Goal: Information Seeking & Learning: Learn about a topic

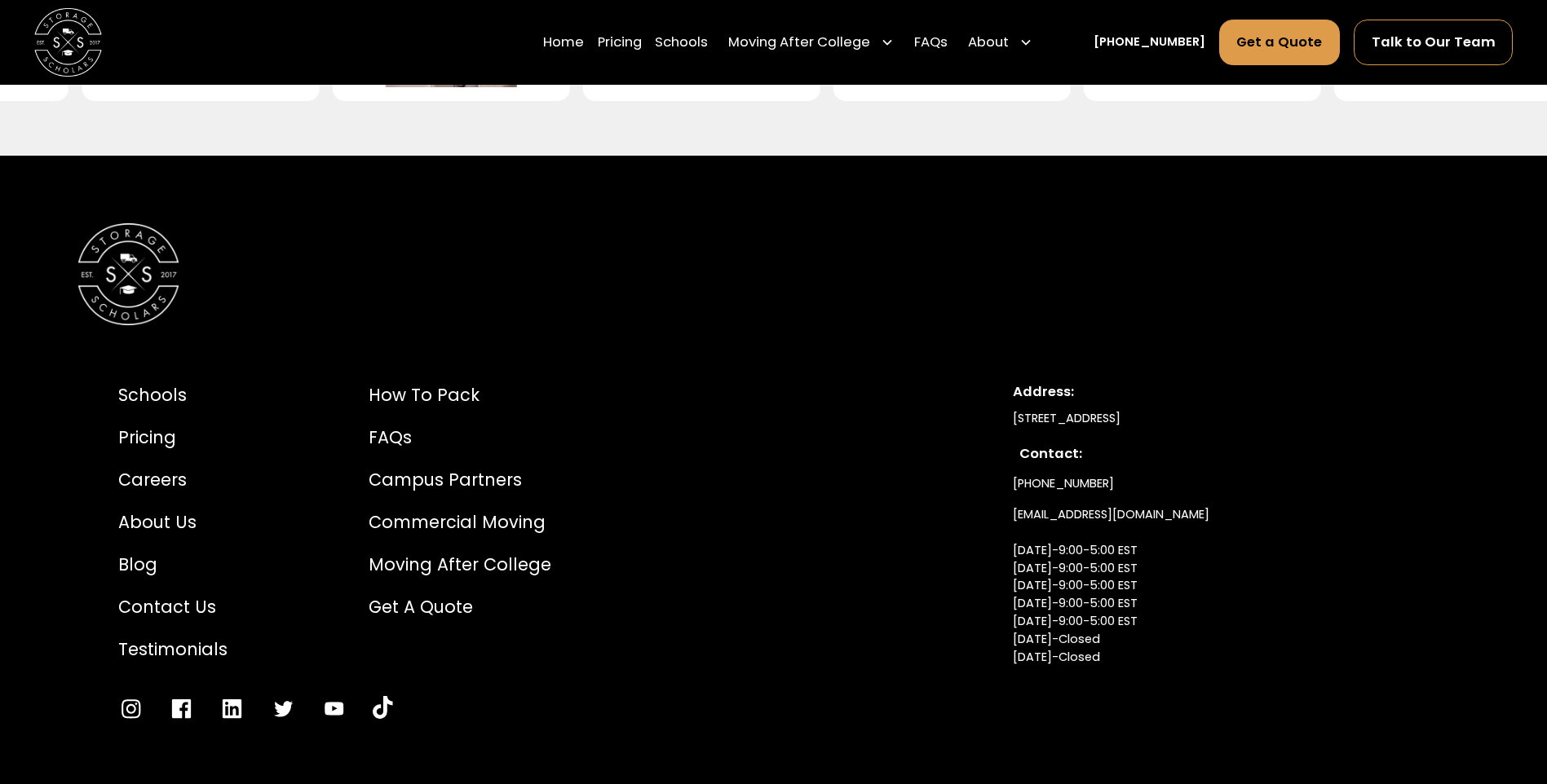
scroll to position [4003, 0]
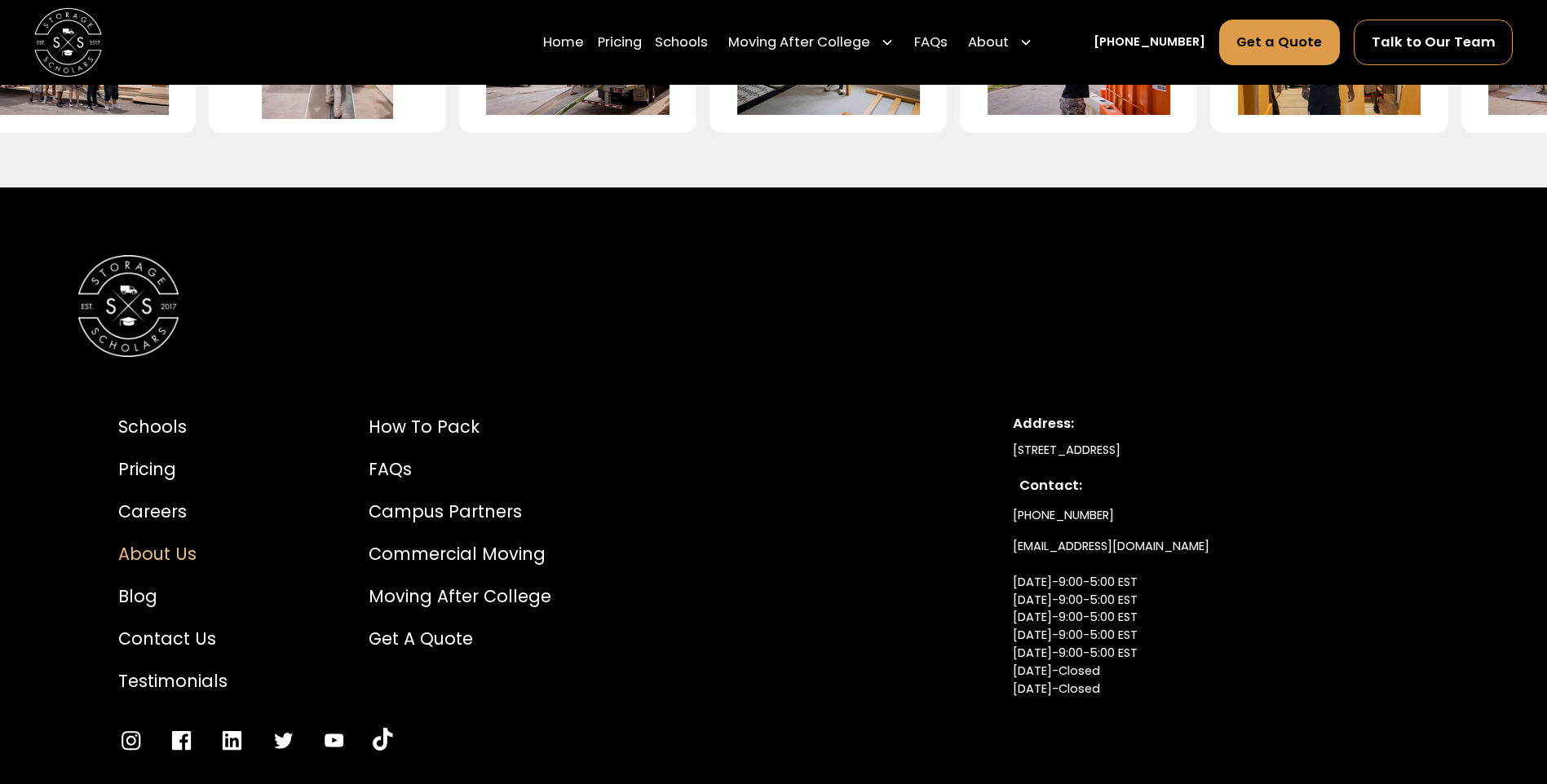
click at [178, 567] on div "About Us" at bounding box center [173, 554] width 109 height 26
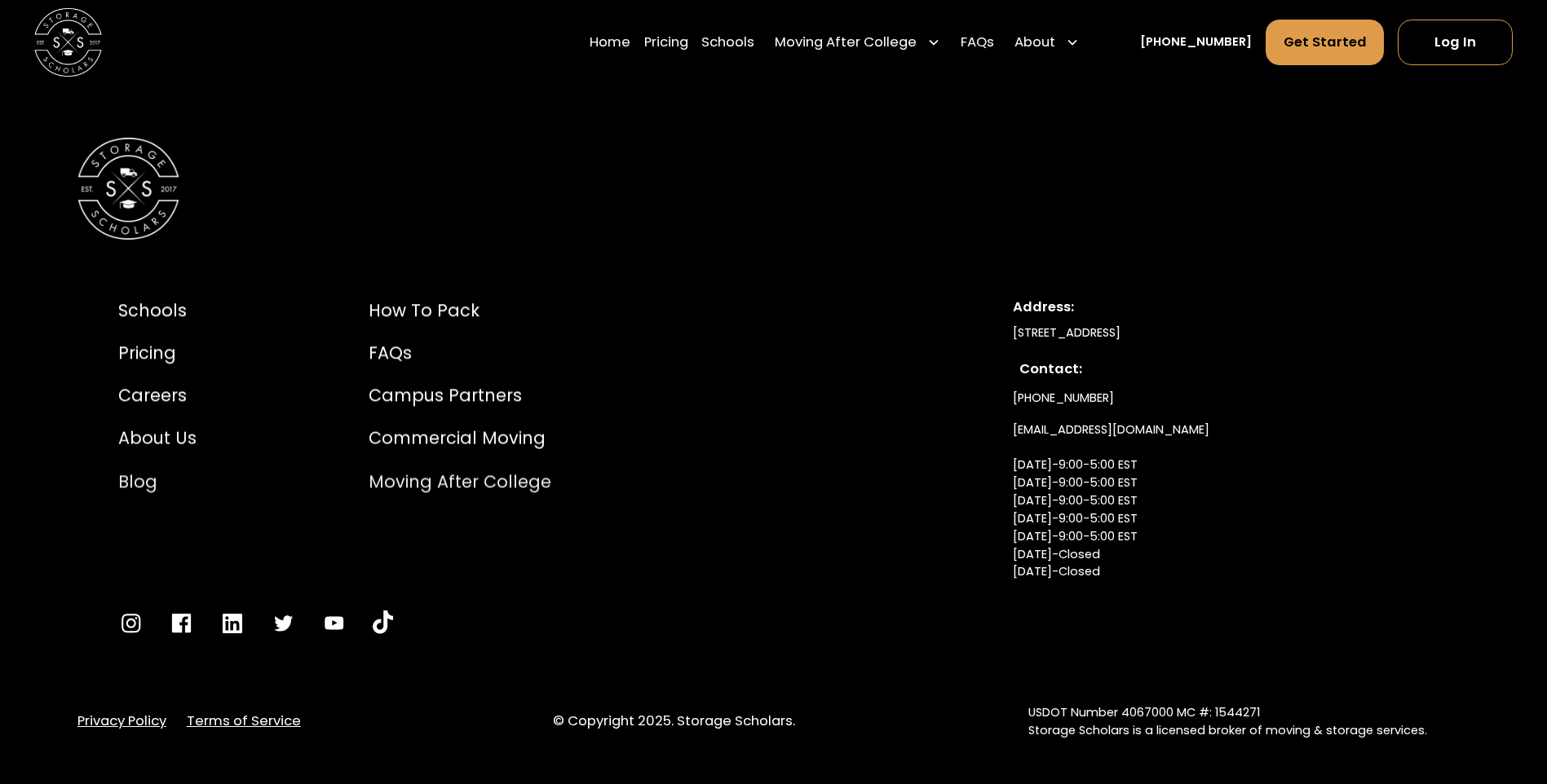
scroll to position [9202, 0]
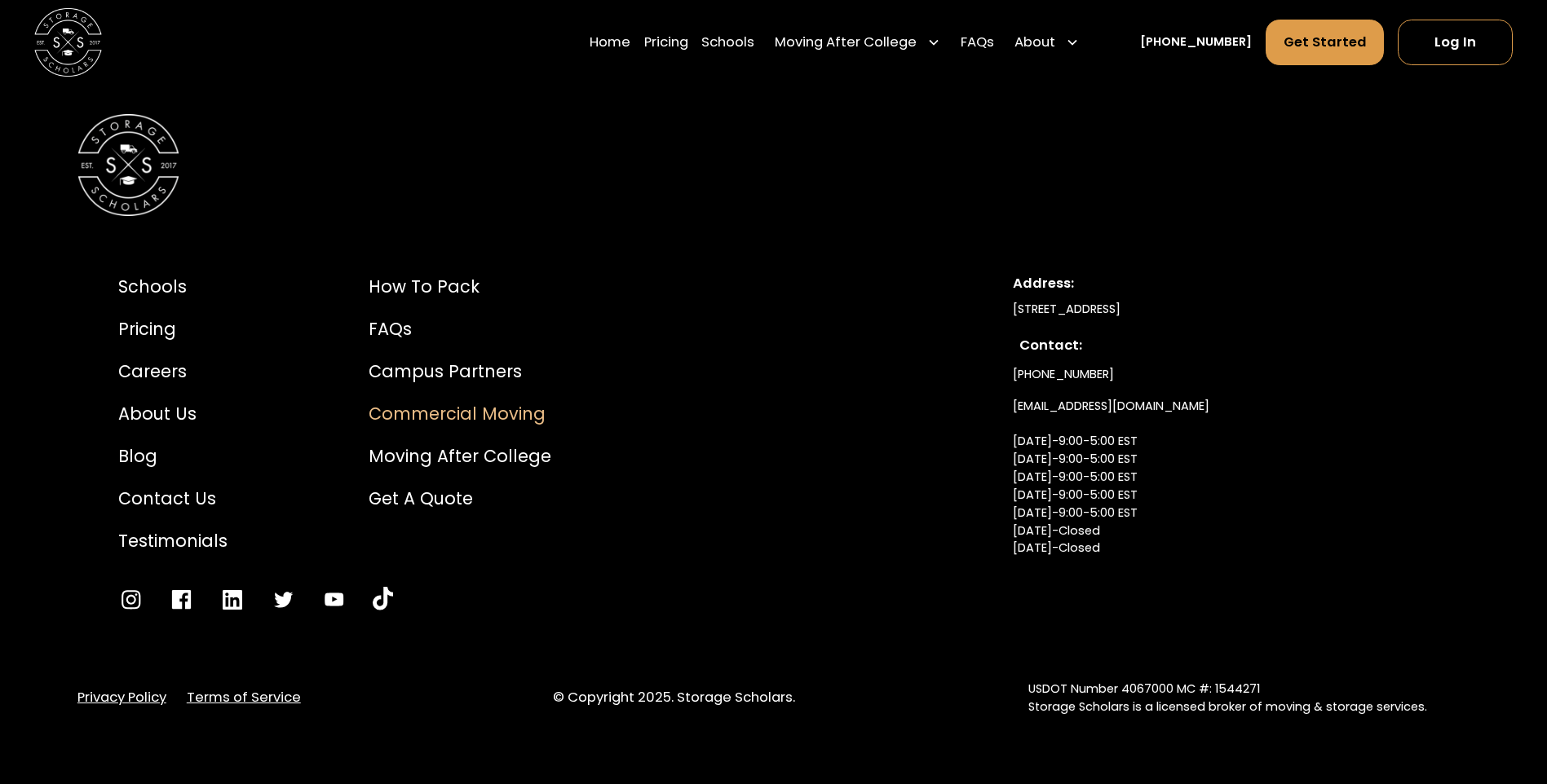
click at [466, 410] on div "Commercial Moving" at bounding box center [459, 414] width 183 height 26
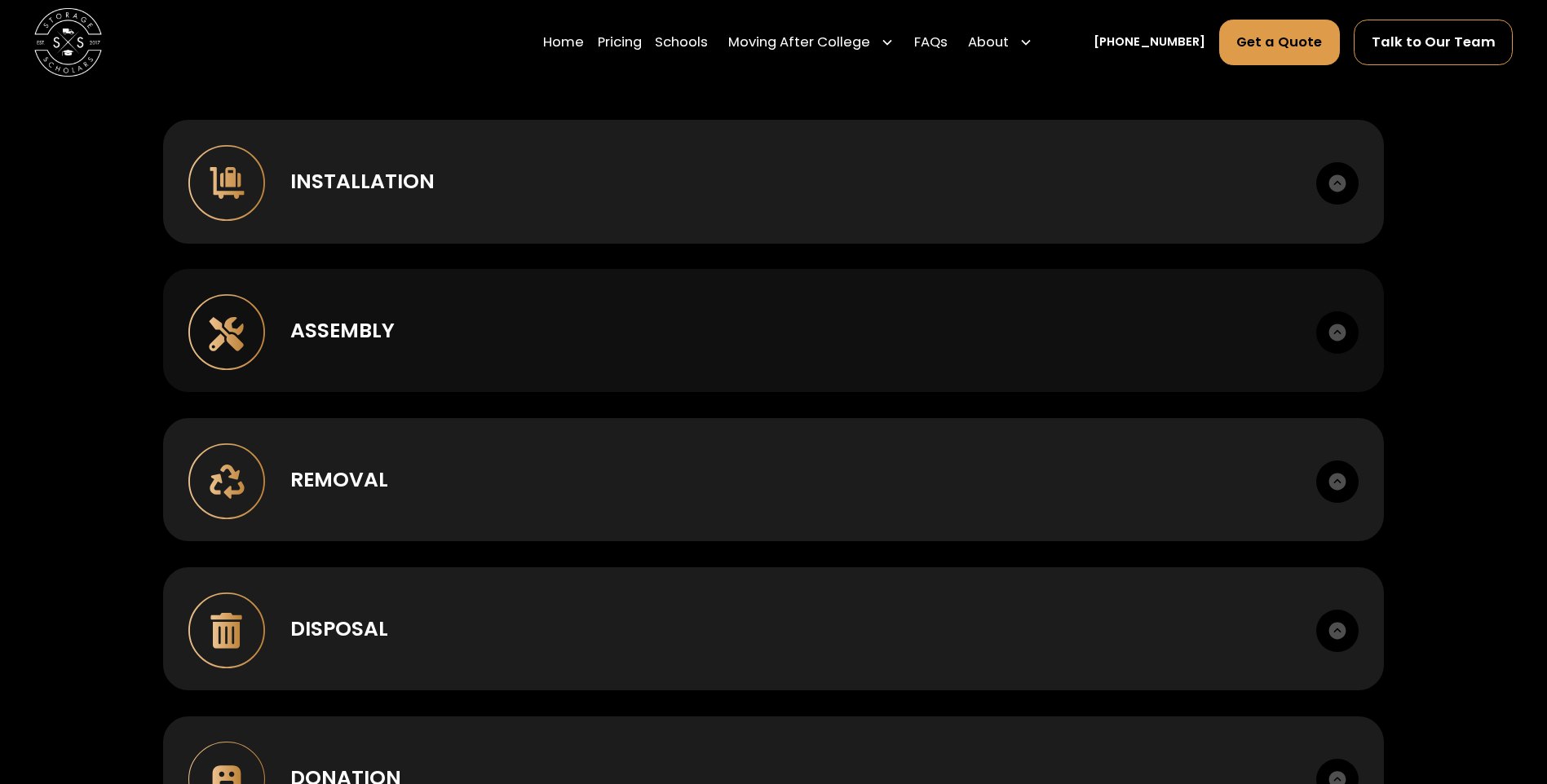
scroll to position [1223, 0]
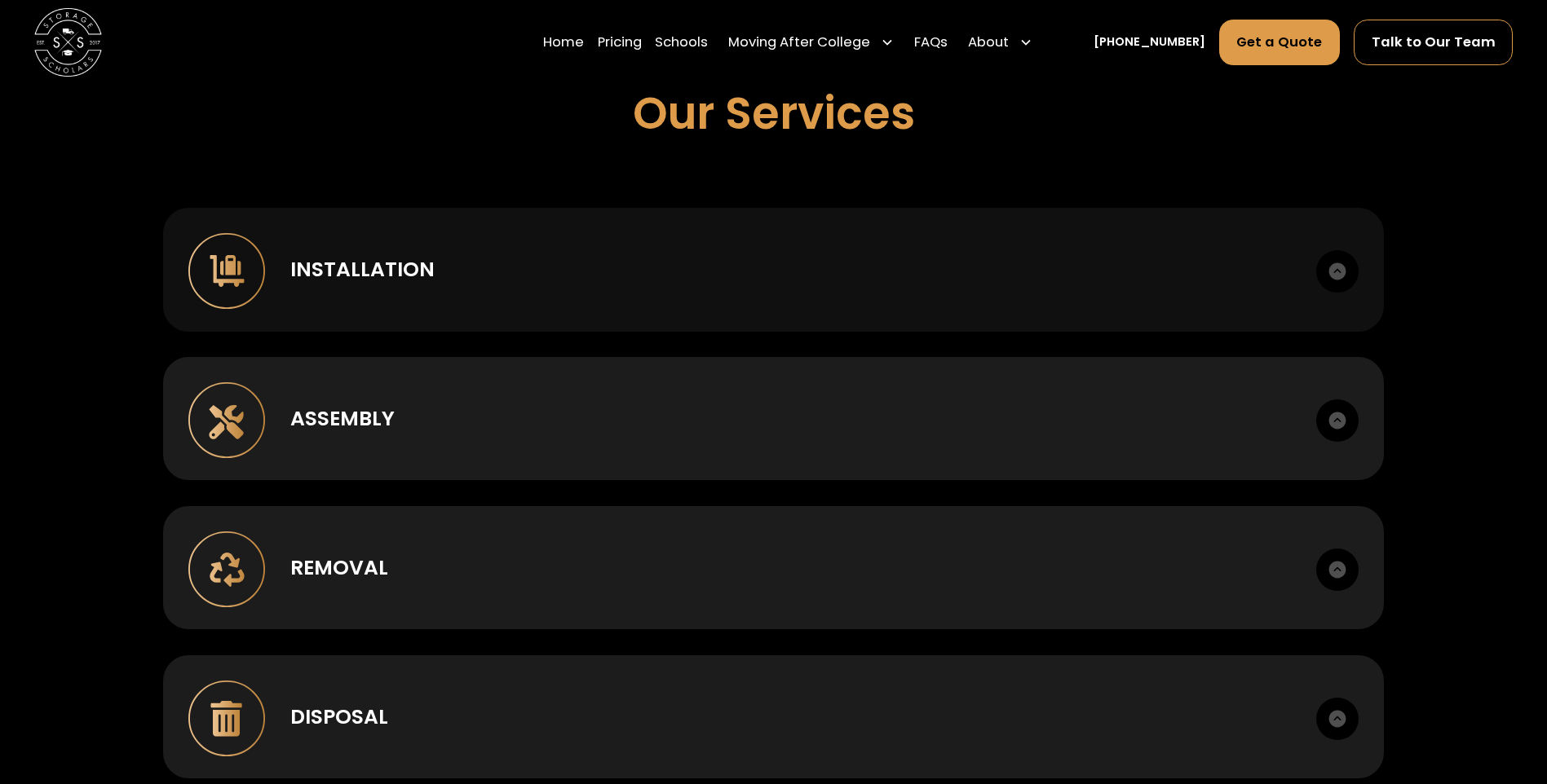
click at [464, 257] on div "Installation" at bounding box center [790, 269] width 1001 height 31
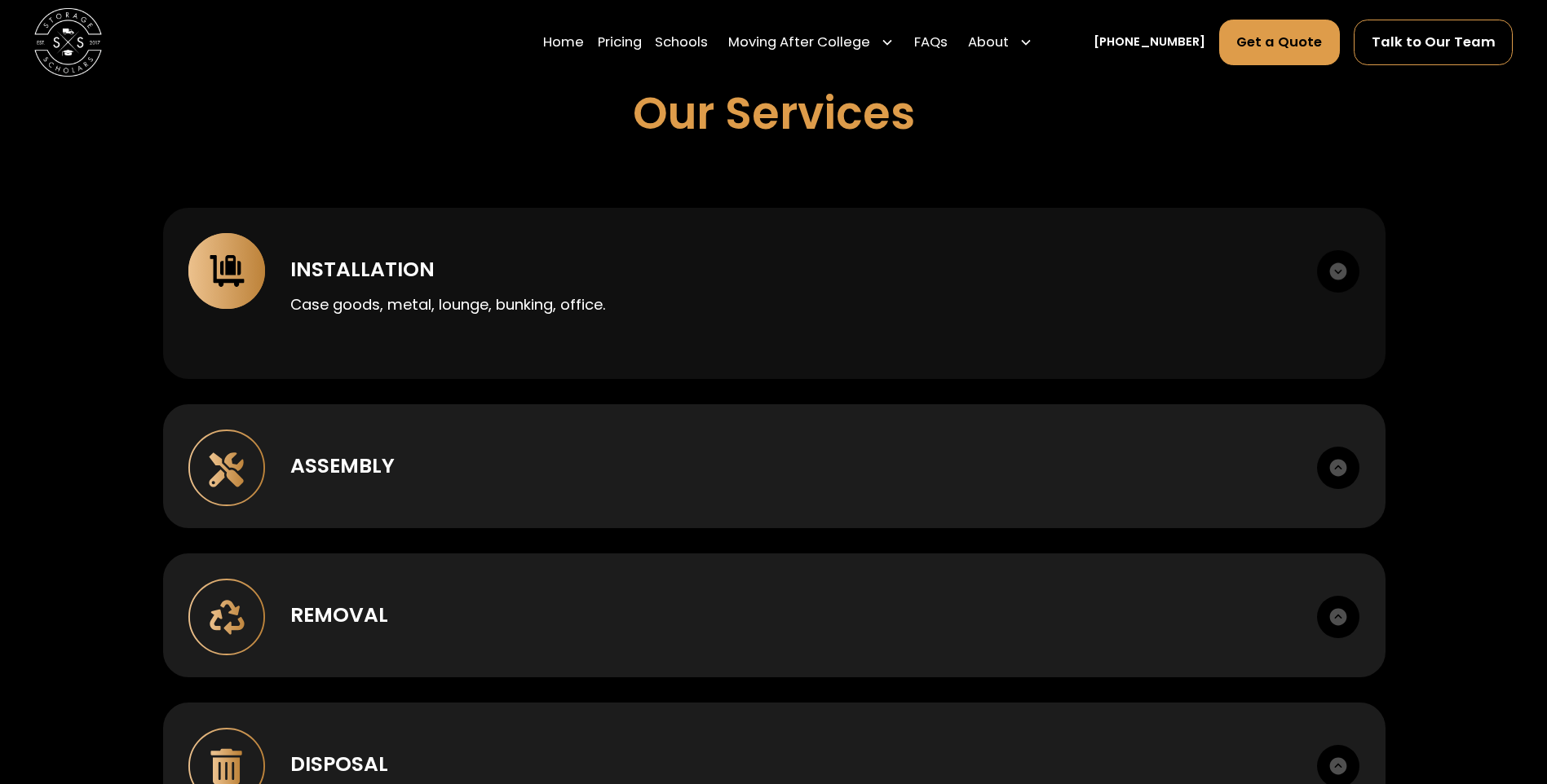
click at [447, 278] on div "Installation" at bounding box center [791, 269] width 1002 height 31
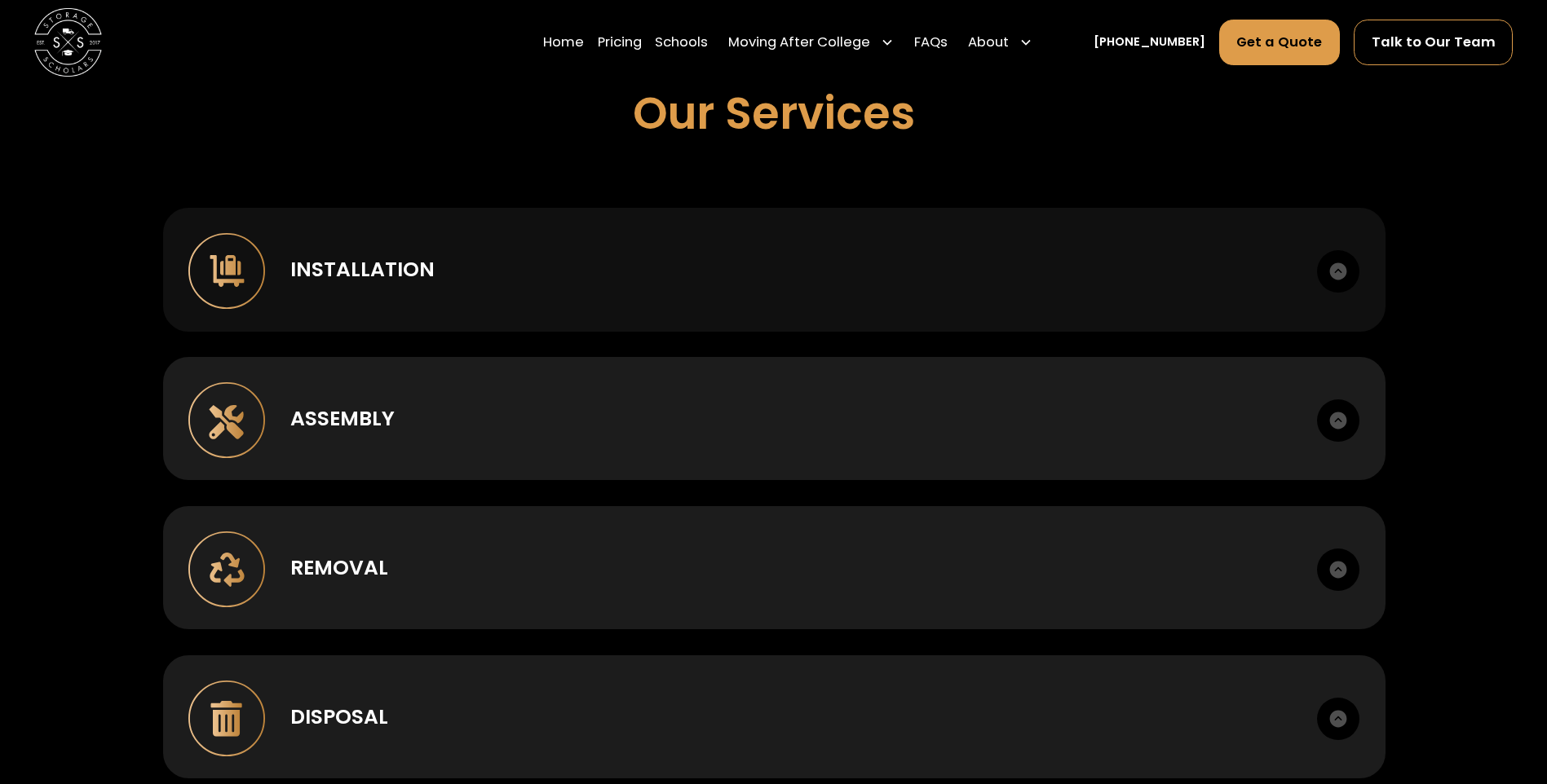
click at [440, 277] on div "Installation" at bounding box center [791, 269] width 1002 height 31
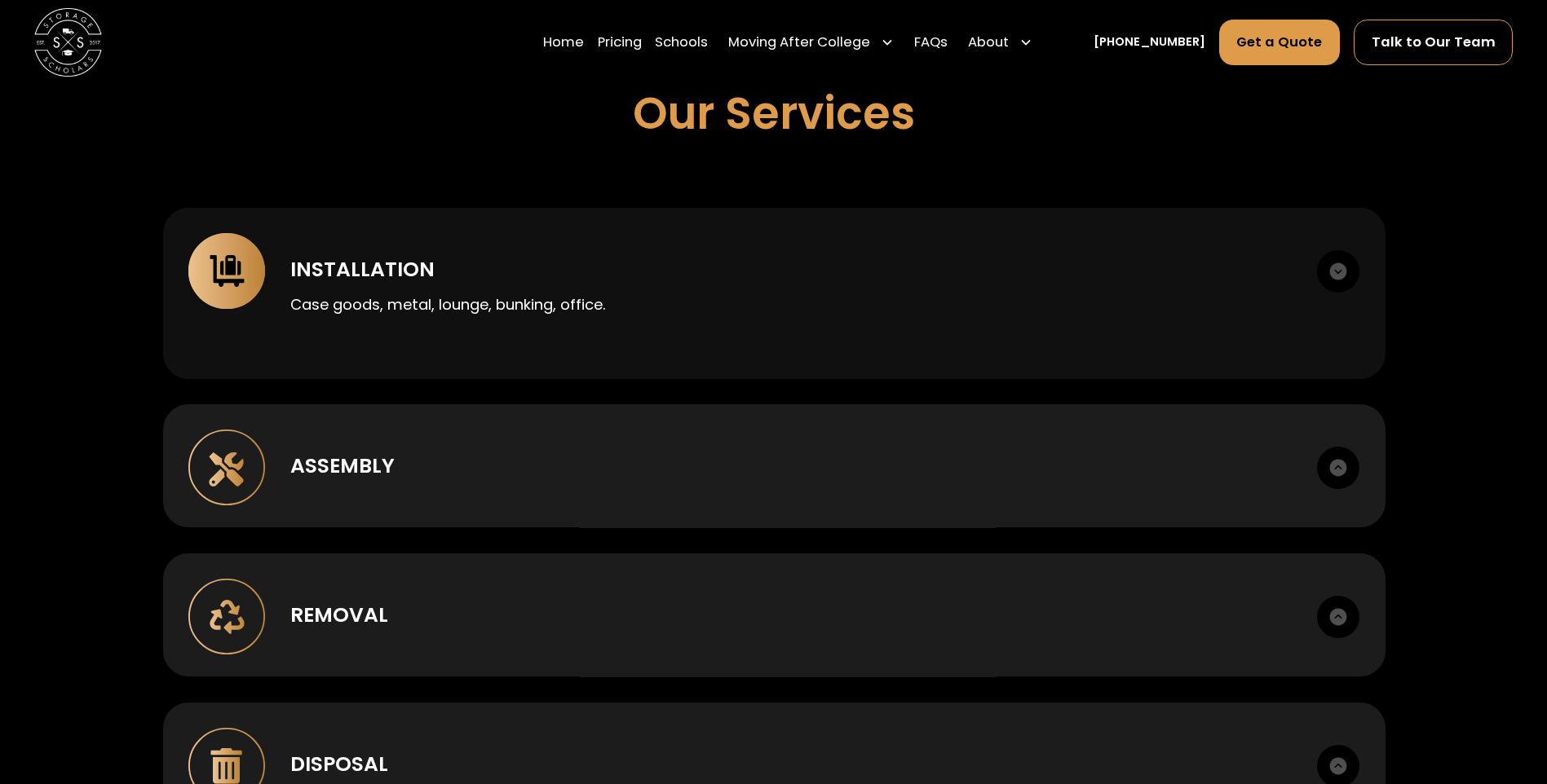
click at [438, 277] on div "Installation" at bounding box center [791, 269] width 1002 height 31
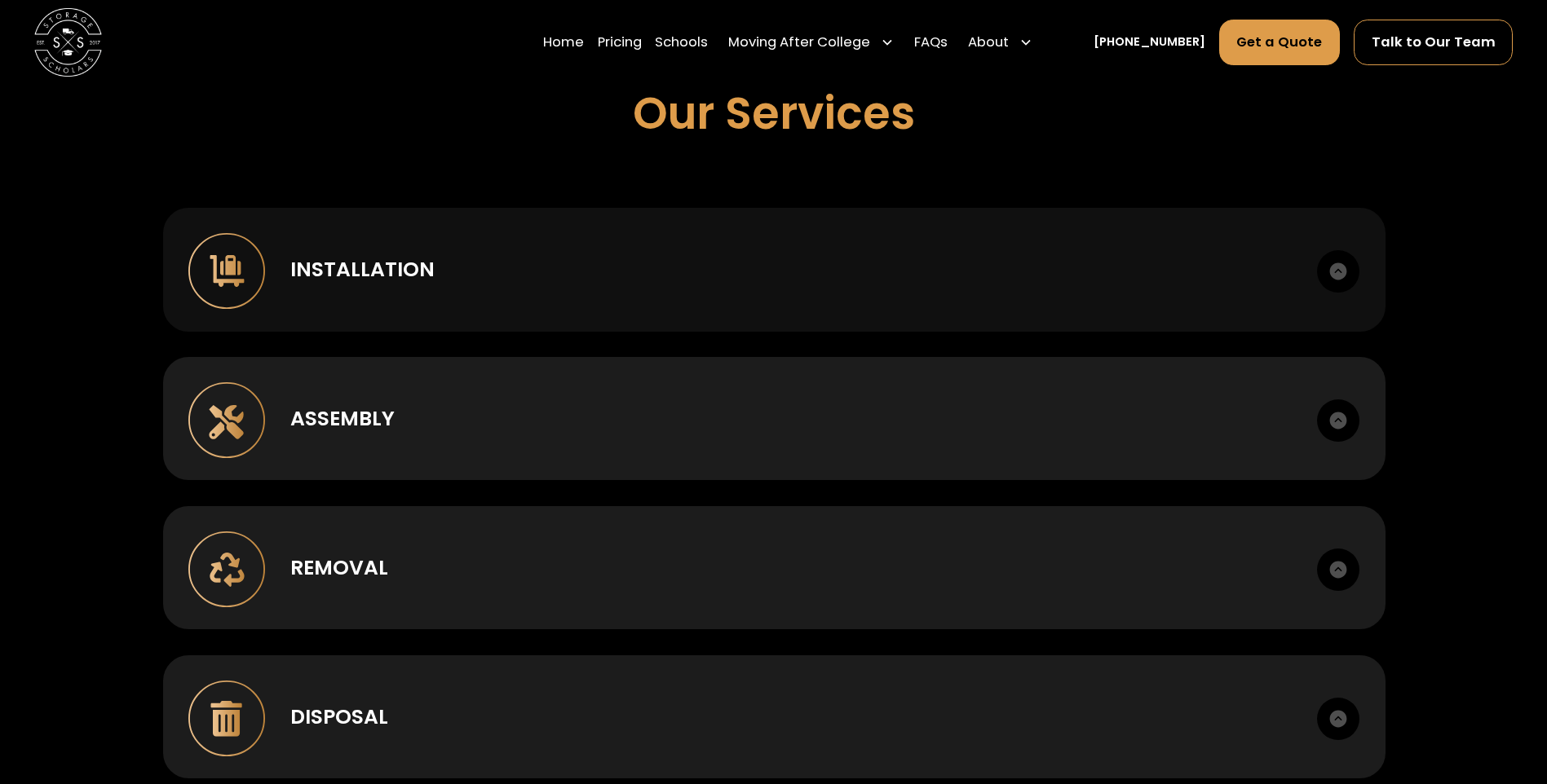
click at [1340, 271] on img at bounding box center [1338, 271] width 42 height 42
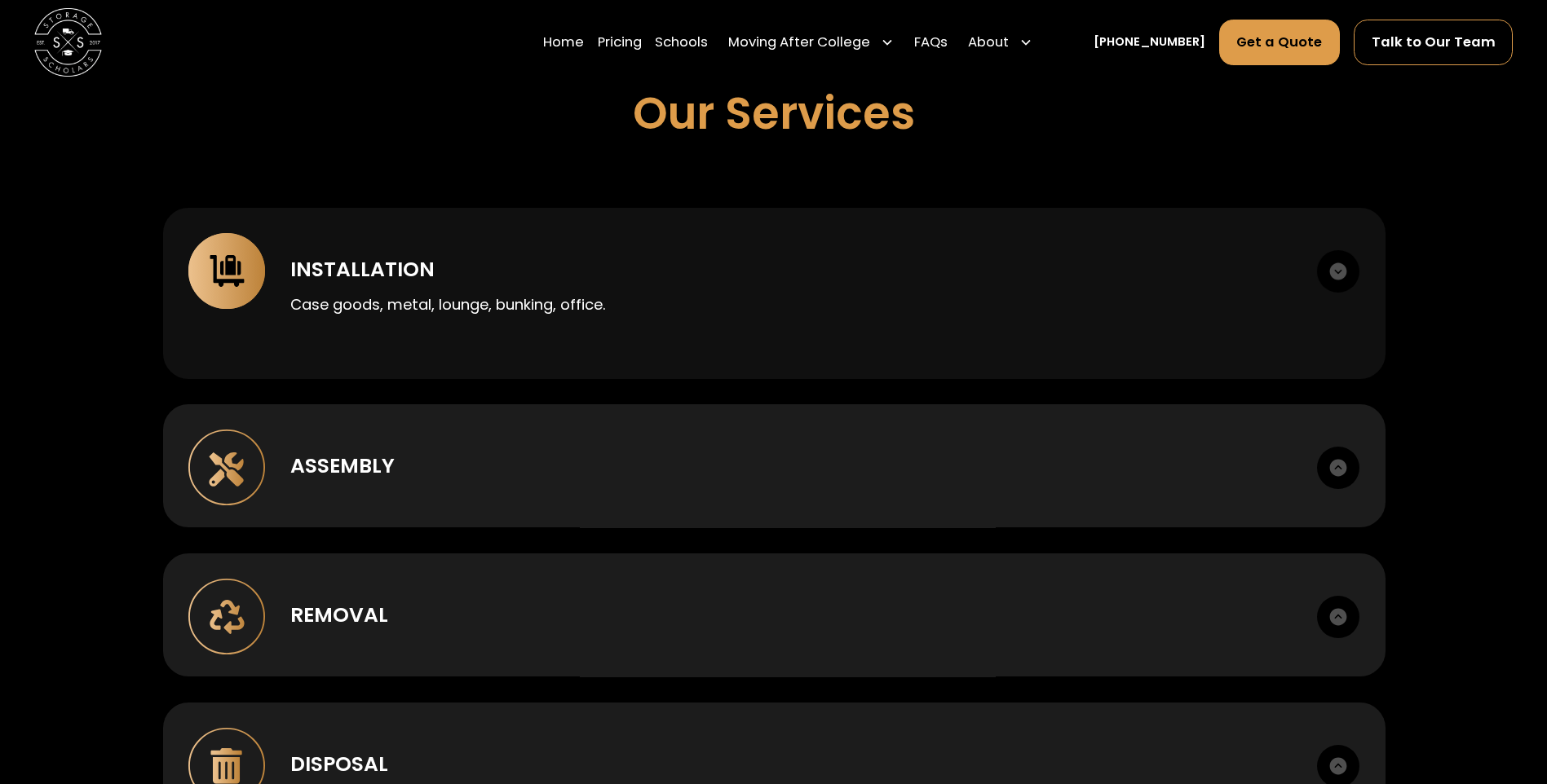
click at [1331, 262] on img at bounding box center [1338, 271] width 42 height 42
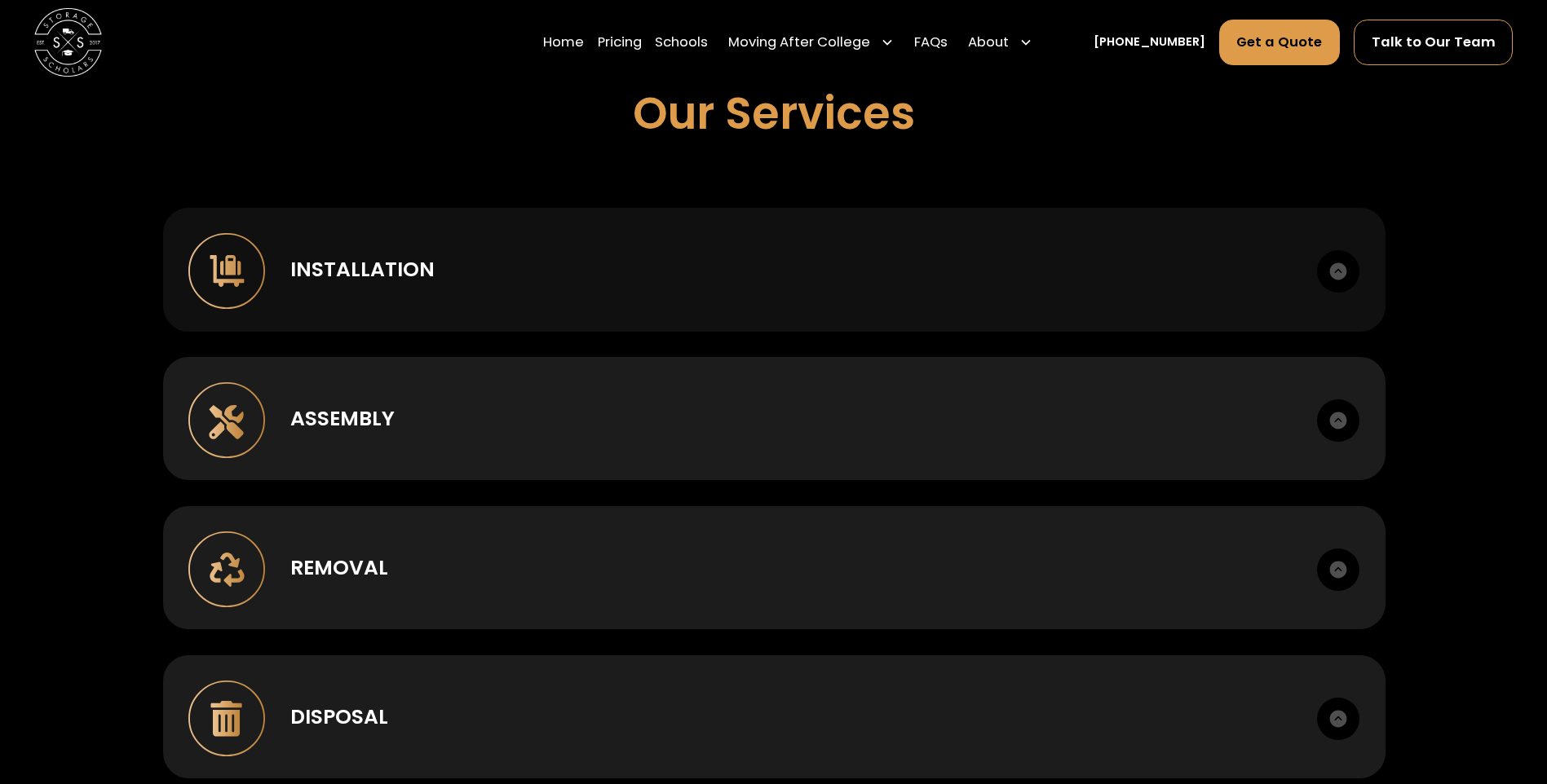
click at [1331, 262] on img at bounding box center [1338, 271] width 42 height 42
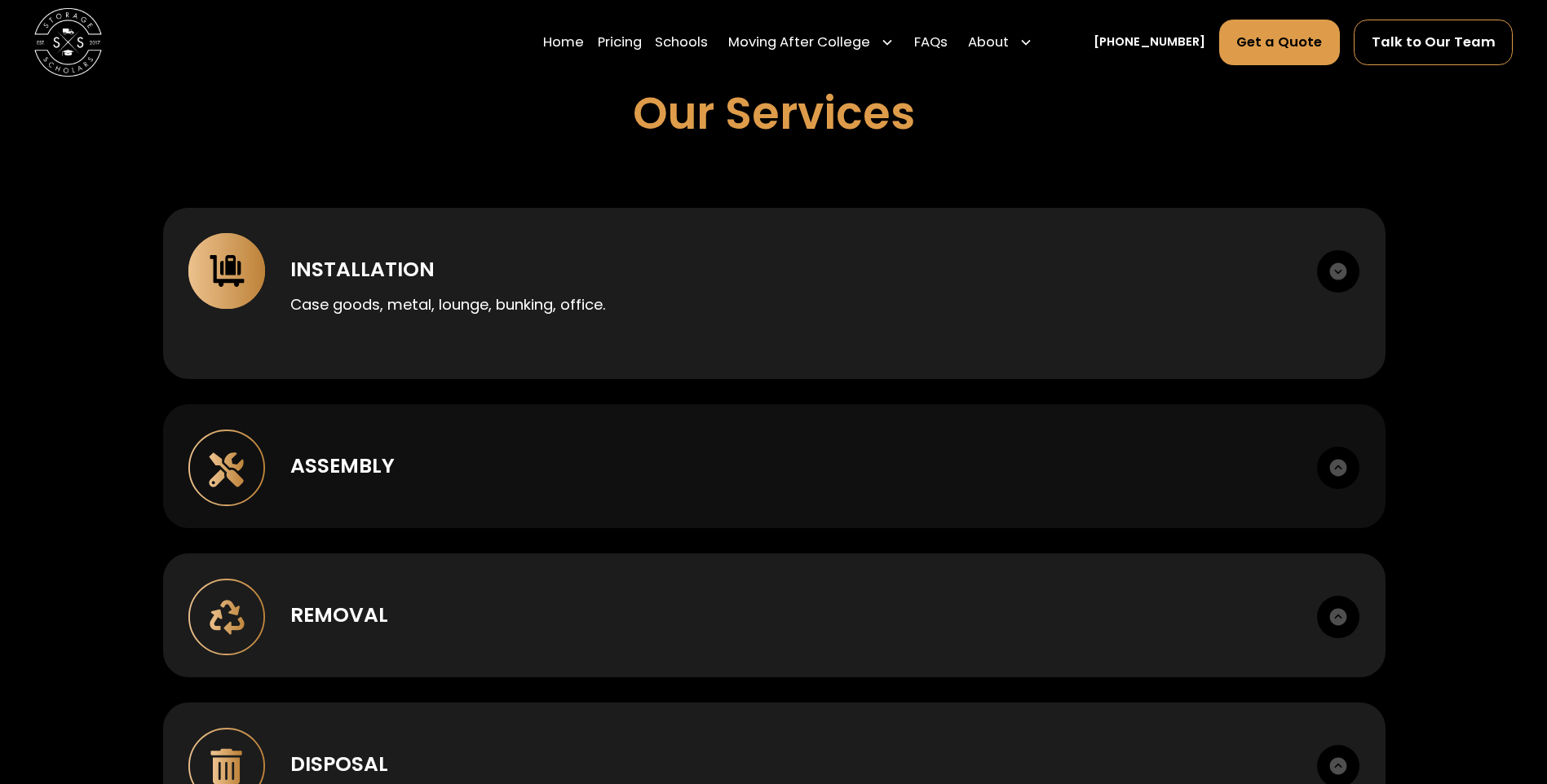
click at [515, 460] on div "Assembly" at bounding box center [791, 466] width 1002 height 31
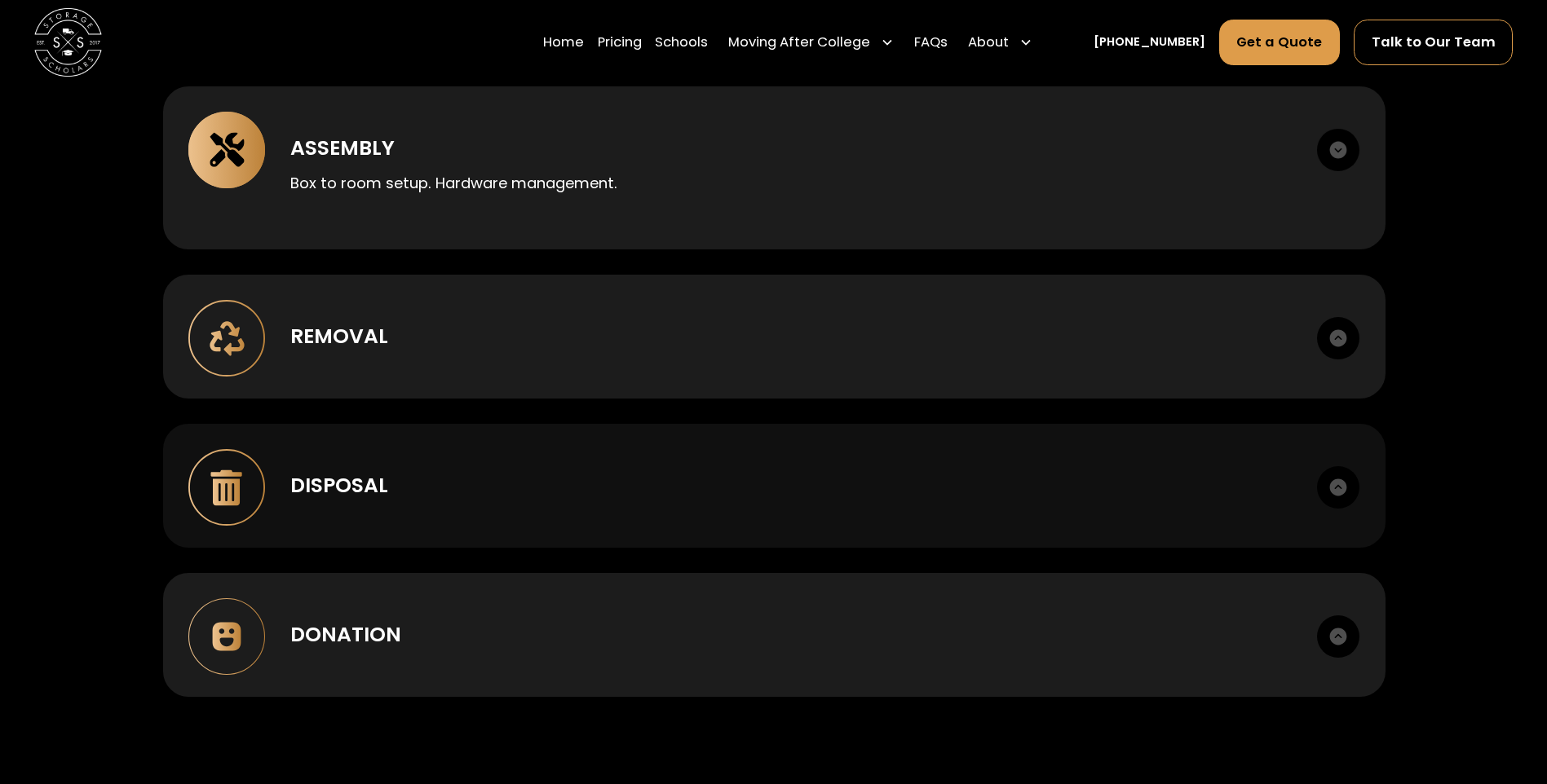
scroll to position [1549, 0]
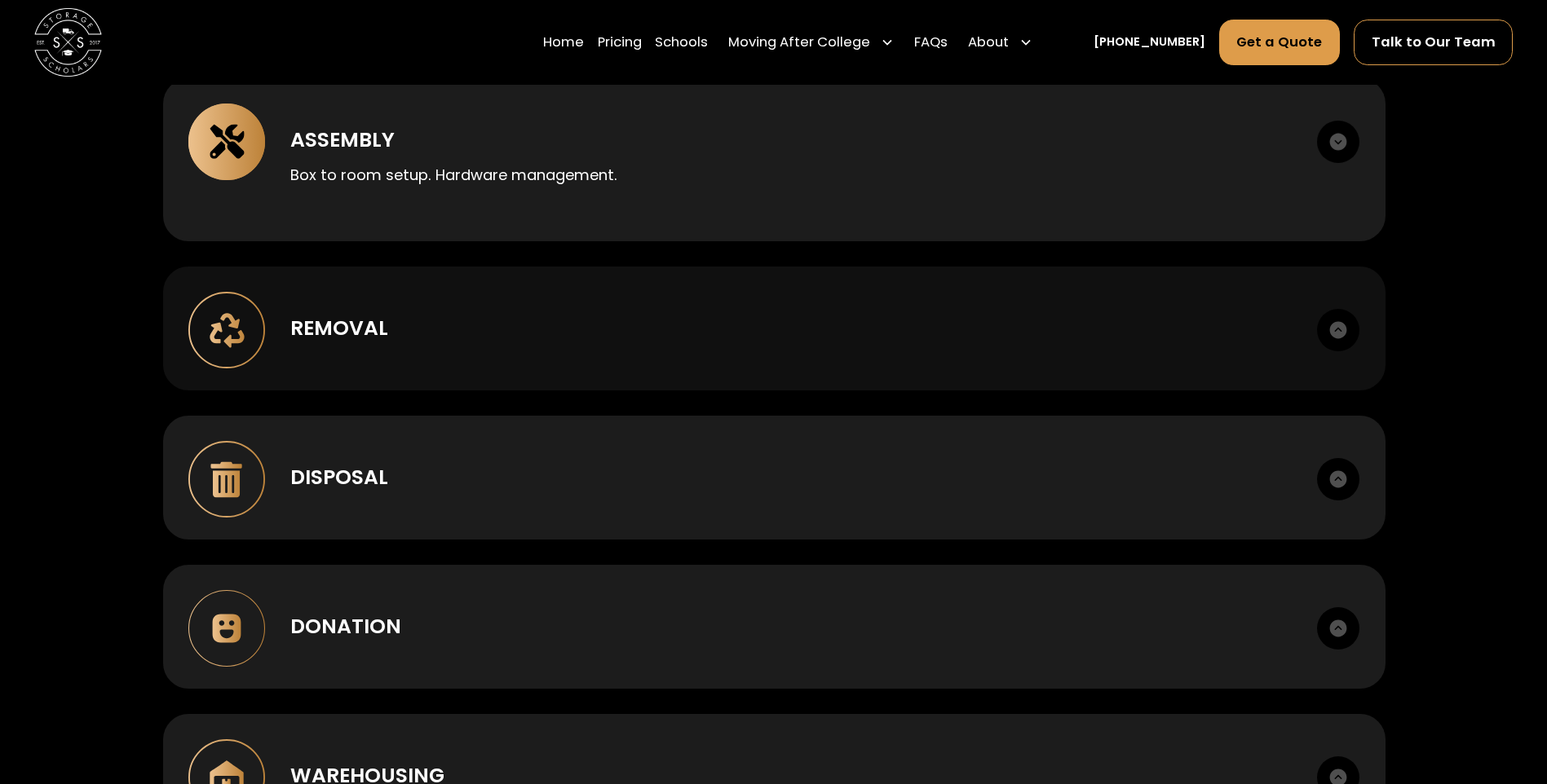
click at [497, 340] on div "Removal" at bounding box center [791, 328] width 1002 height 31
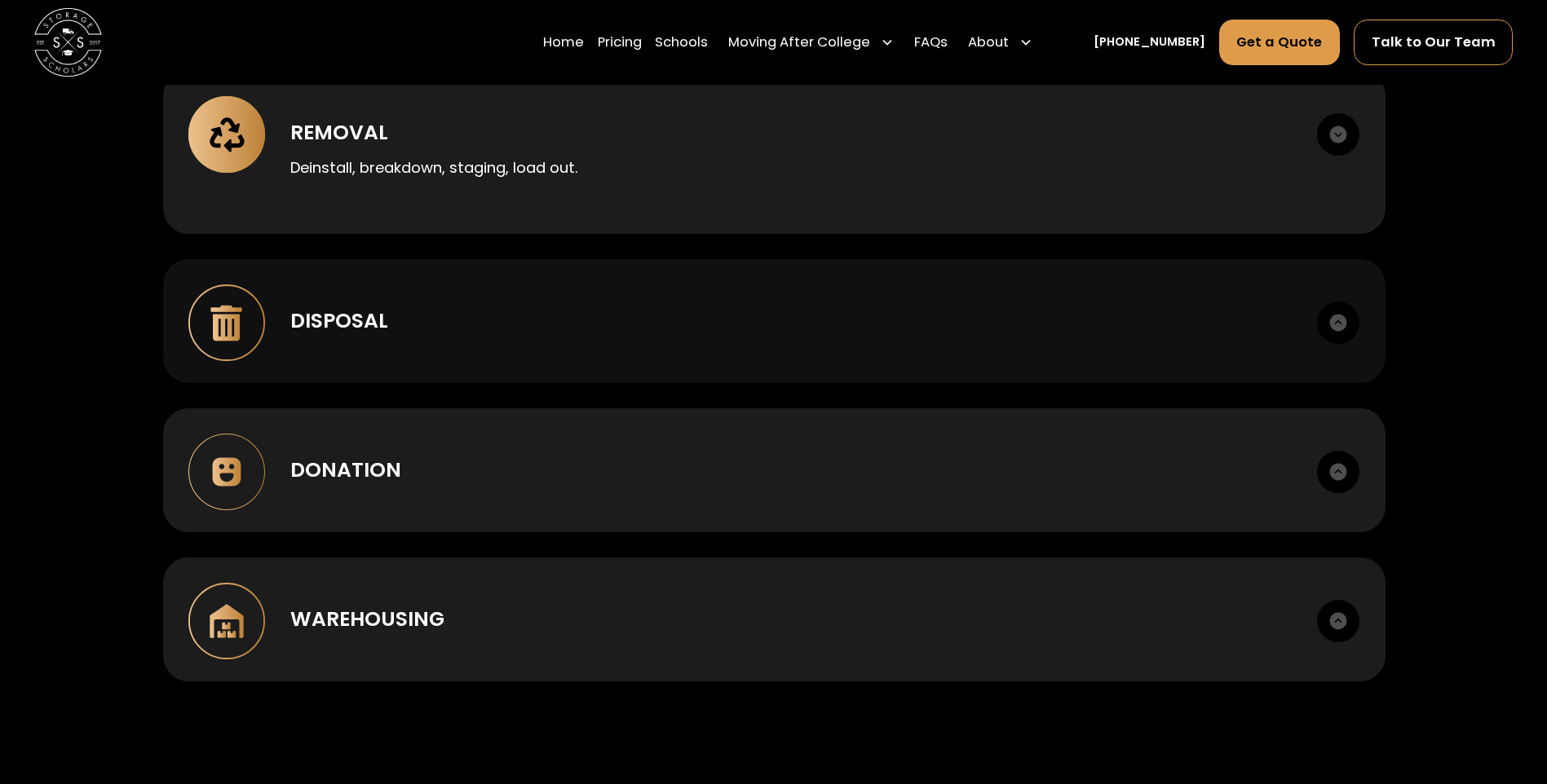
scroll to position [1713, 0]
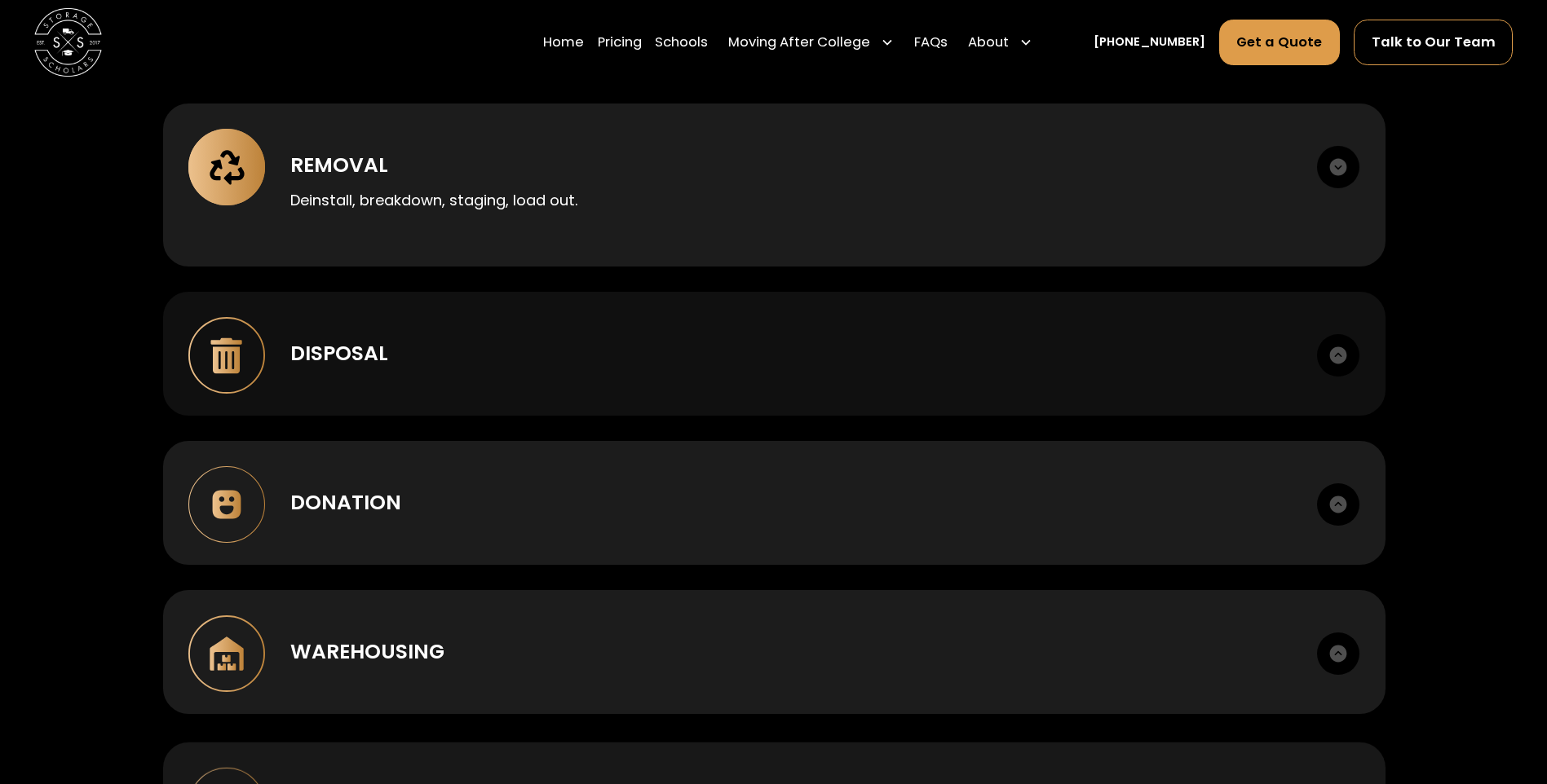
click at [508, 359] on div "Disposal" at bounding box center [791, 354] width 1002 height 31
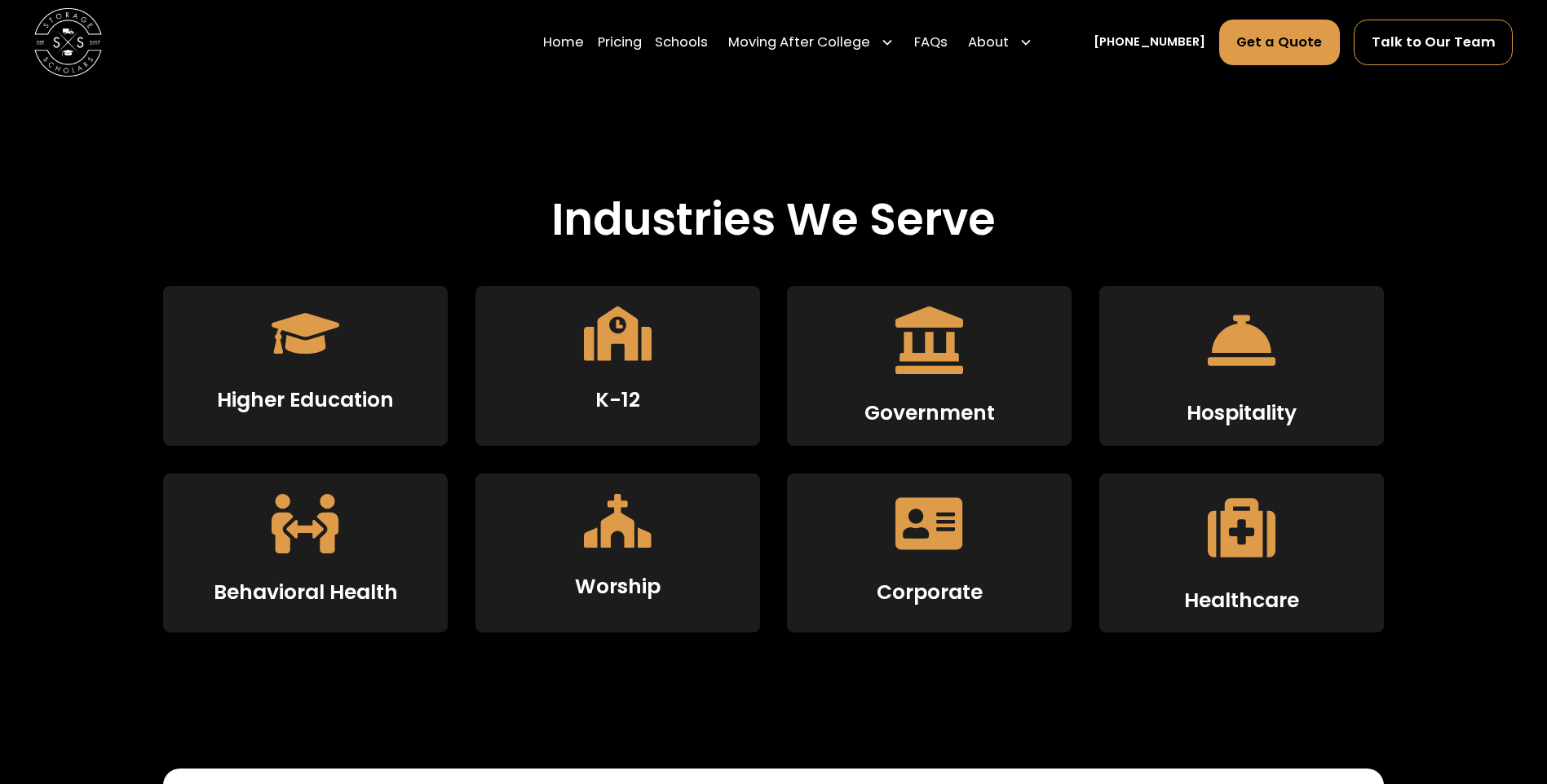
scroll to position [2773, 0]
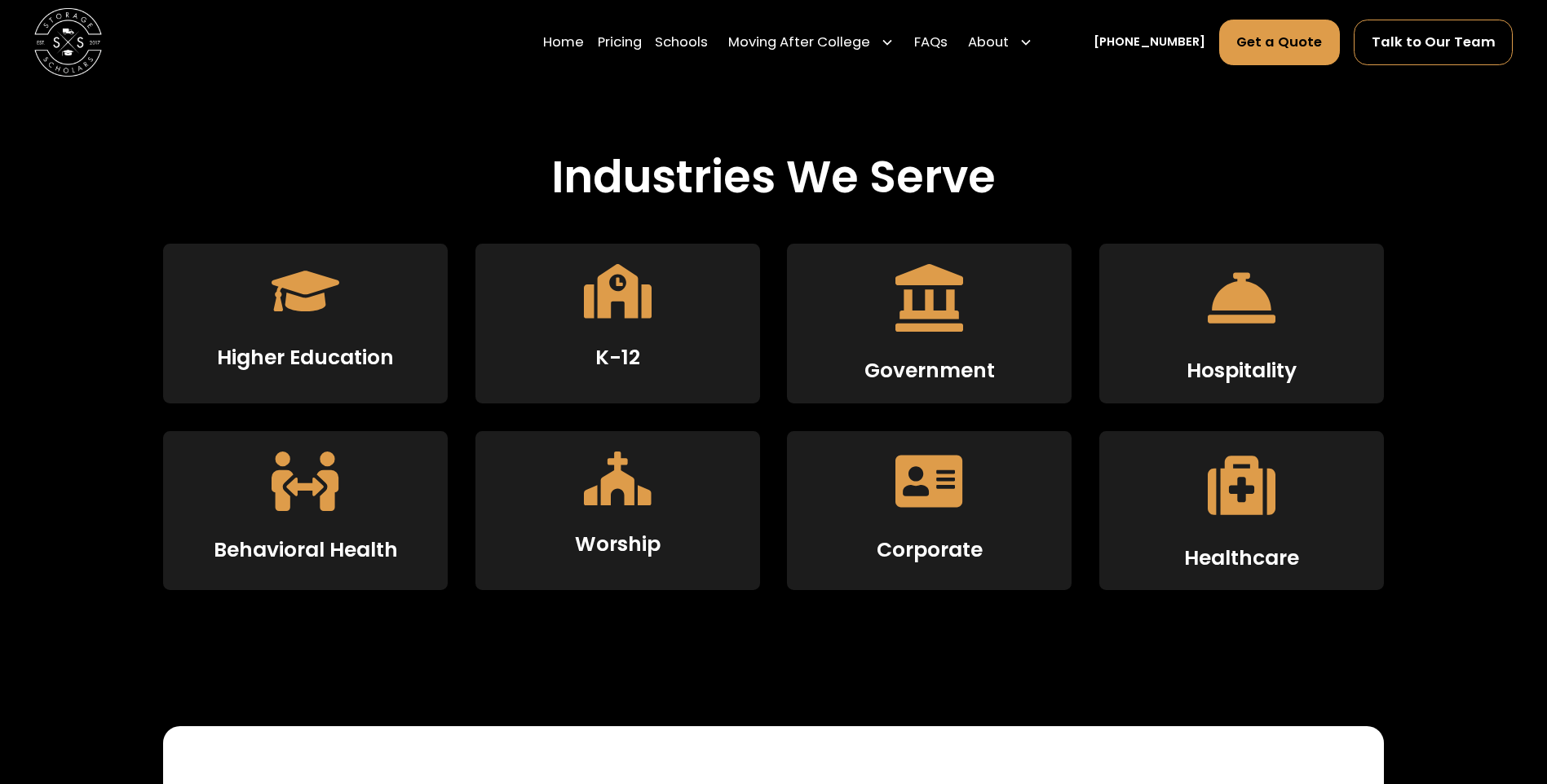
click at [936, 502] on icon at bounding box center [930, 482] width 68 height 53
click at [930, 501] on icon at bounding box center [930, 482] width 68 height 53
click at [912, 540] on div "Corporate" at bounding box center [929, 511] width 284 height 159
click at [911, 544] on h3 "Corporate" at bounding box center [930, 550] width 106 height 25
click at [910, 544] on h3 "Corporate" at bounding box center [930, 550] width 106 height 25
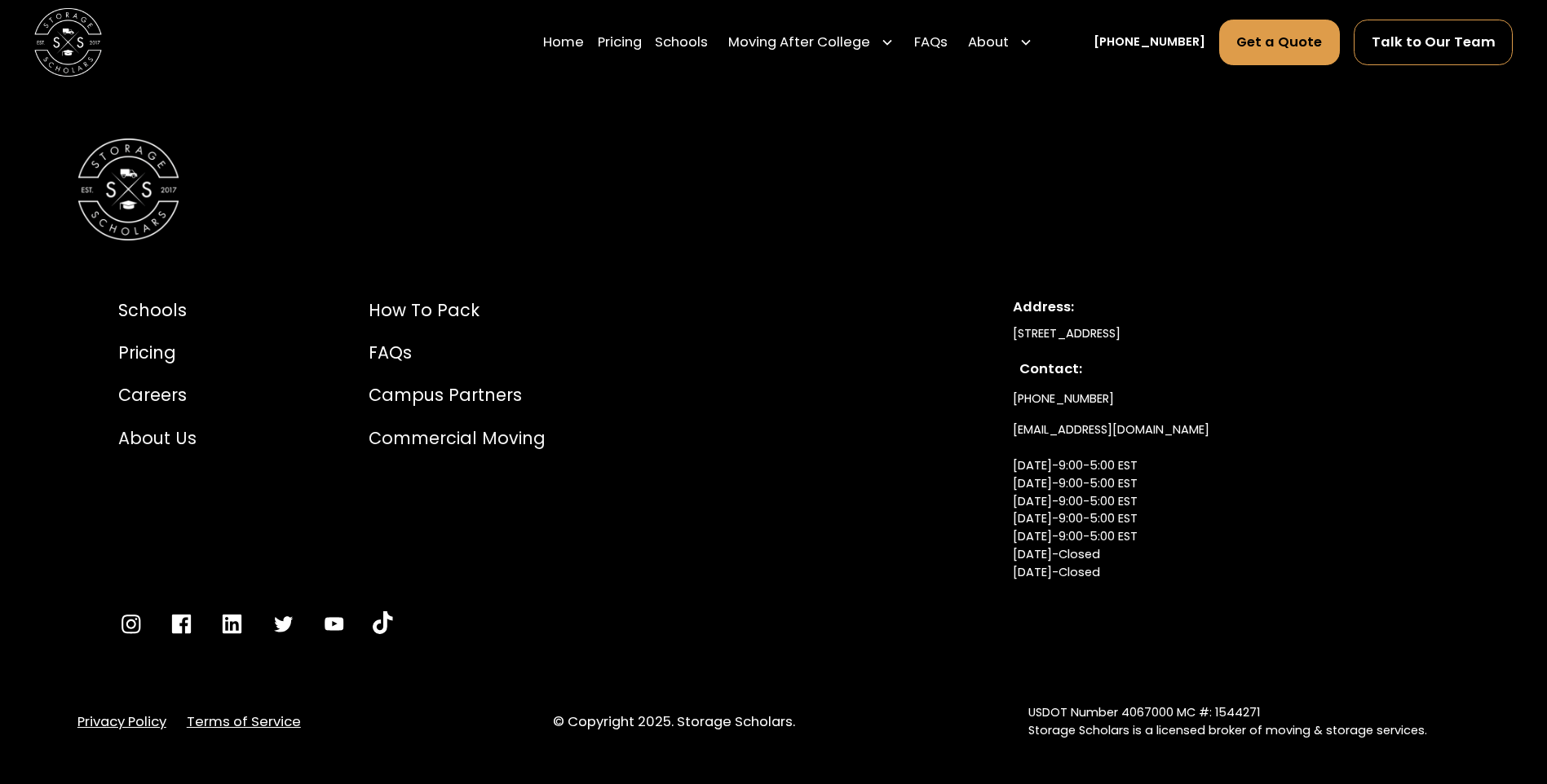
scroll to position [4332, 0]
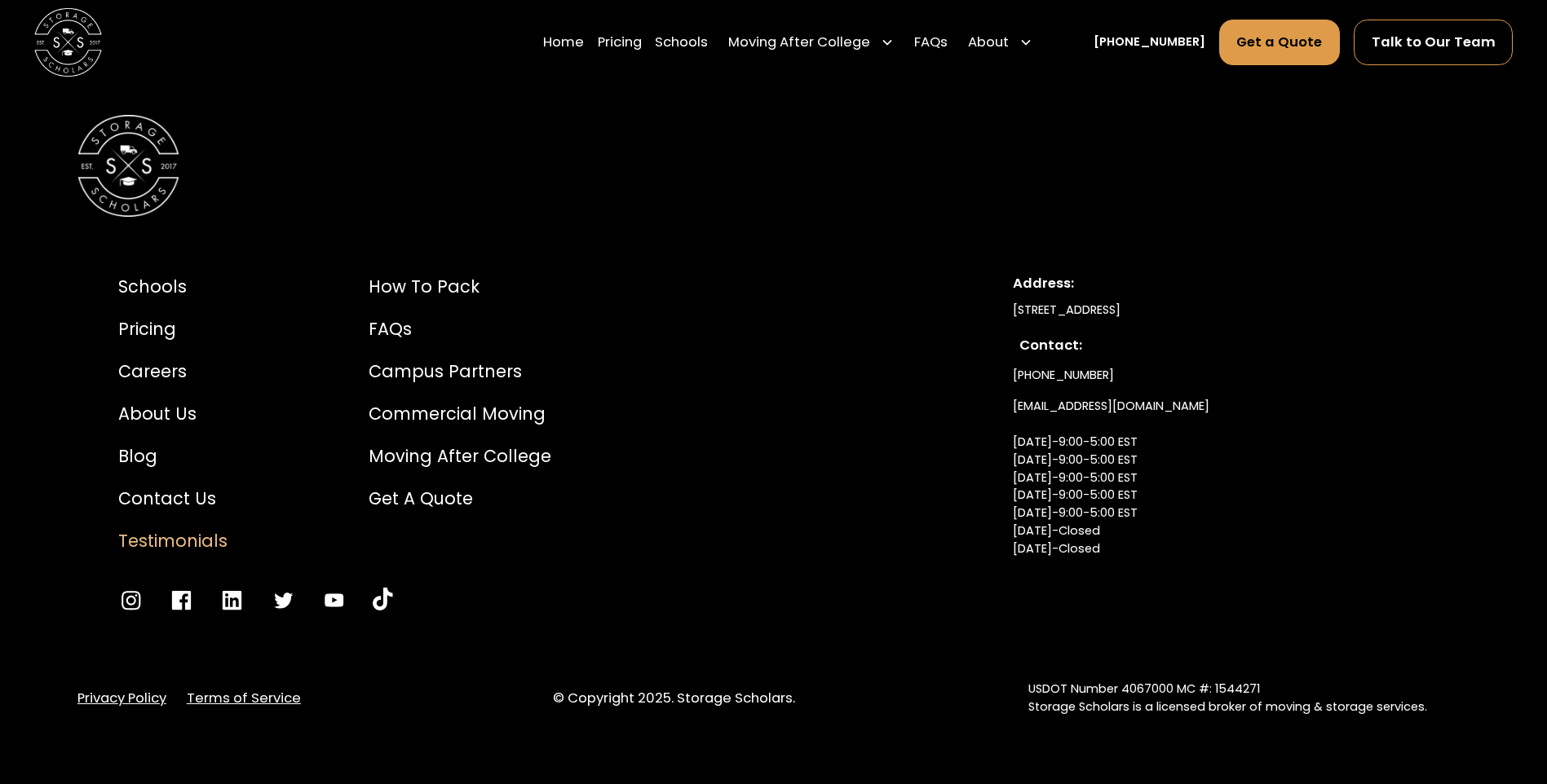
click at [149, 535] on div "Testimonials" at bounding box center [173, 541] width 109 height 26
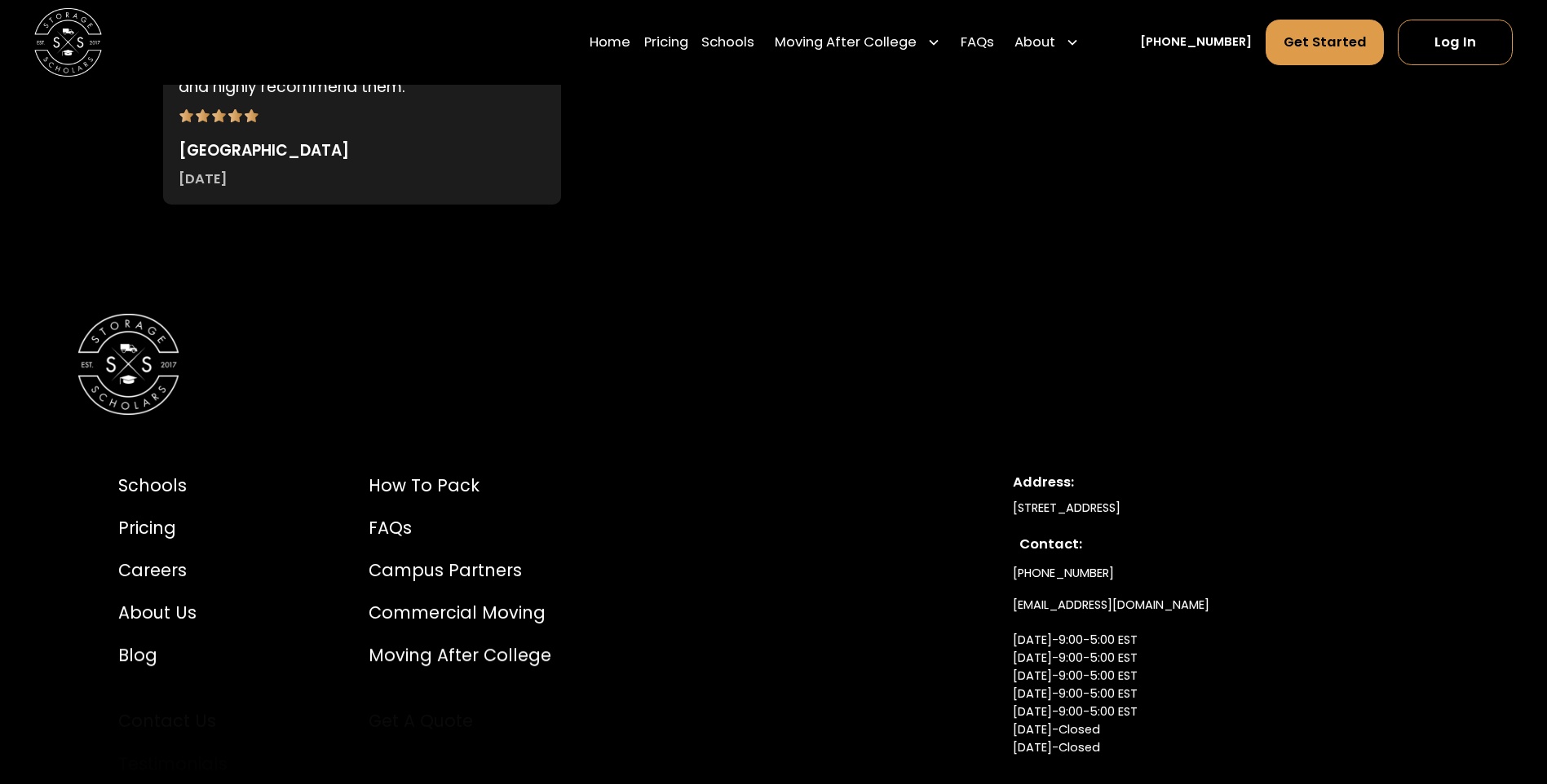
scroll to position [8294, 0]
click at [404, 472] on div "How to Pack" at bounding box center [459, 484] width 183 height 26
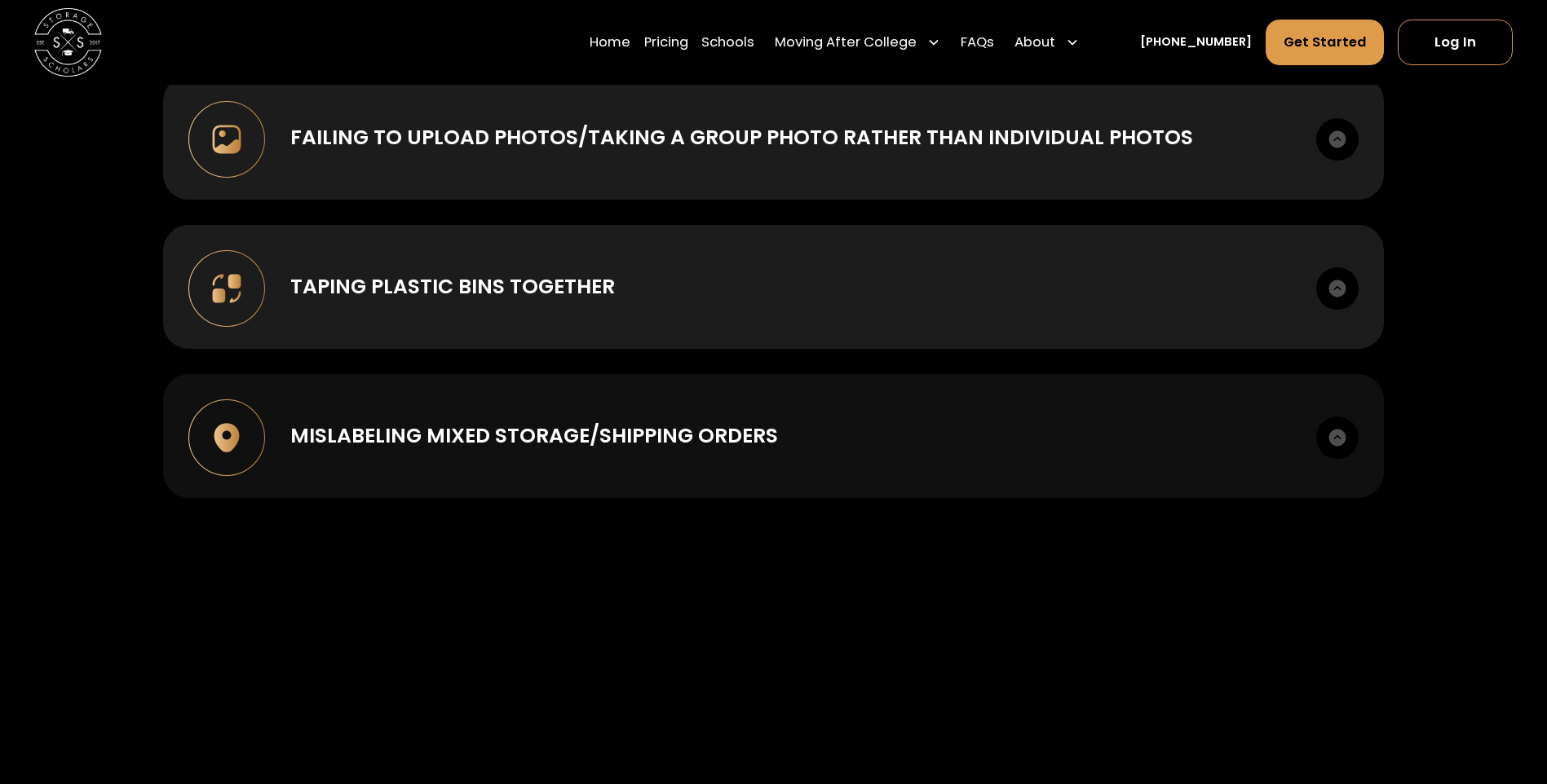
scroll to position [2038, 0]
